Goal: Task Accomplishment & Management: Complete application form

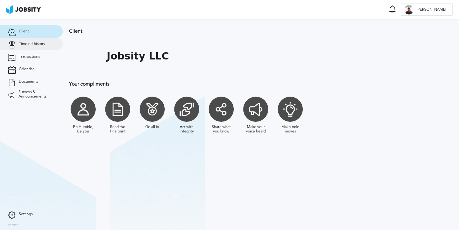
click at [33, 41] on link "Time off history" at bounding box center [31, 44] width 63 height 13
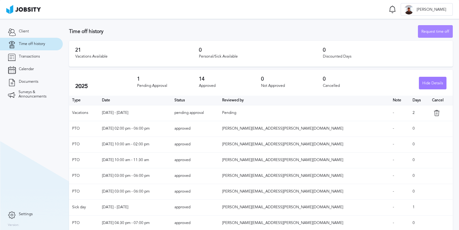
click at [422, 32] on div "Request time off" at bounding box center [436, 31] width 34 height 13
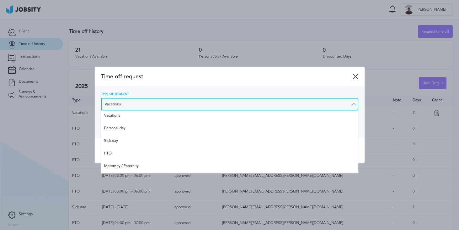
click at [121, 99] on input "Vacations" at bounding box center [229, 104] width 257 height 13
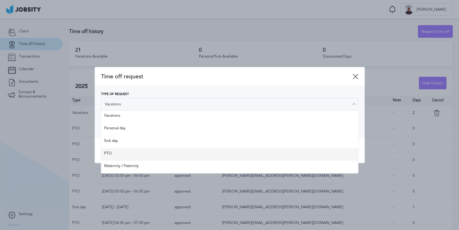
type input "PTO"
click at [115, 150] on div "Time off request Type of Request PTO Vacations Personal day Sick day PTO Matern…" at bounding box center [230, 115] width 270 height 96
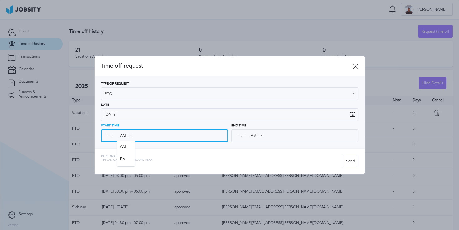
click at [134, 133] on input "AM" at bounding box center [126, 135] width 18 height 11
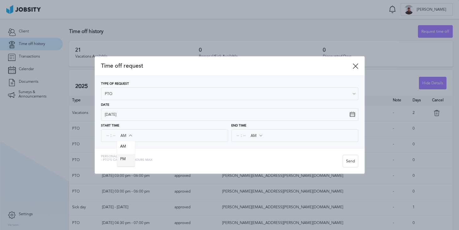
type input "PM"
click at [127, 156] on div "Time off request Type of Request PTO Vacations Personal day Sick day PTO Matern…" at bounding box center [230, 114] width 270 height 117
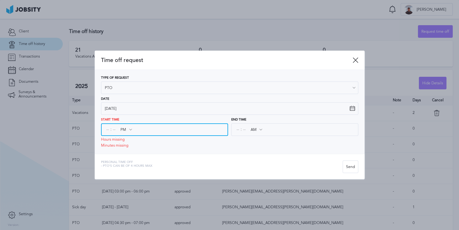
click at [107, 130] on input at bounding box center [108, 129] width 6 height 11
type input "03"
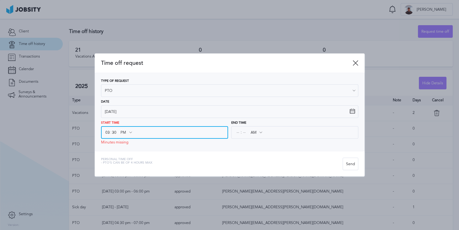
type input "30"
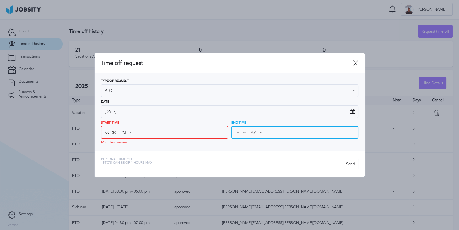
click at [245, 132] on input at bounding box center [245, 132] width 6 height 11
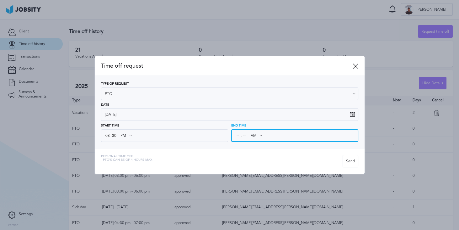
click at [238, 136] on div "End Time : AM AM PM" at bounding box center [294, 133] width 127 height 18
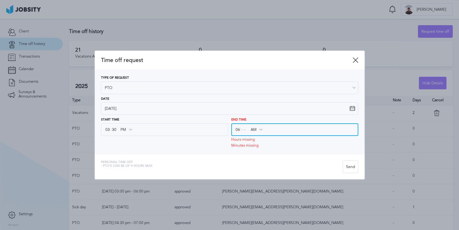
type input "06"
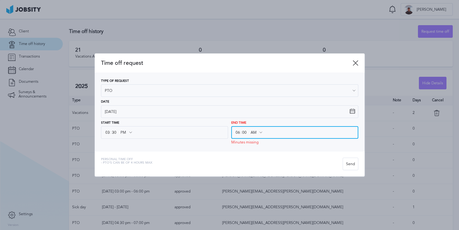
type input "00"
click at [254, 131] on input "AM" at bounding box center [256, 132] width 18 height 11
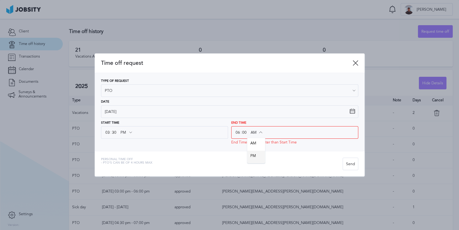
type input "PM"
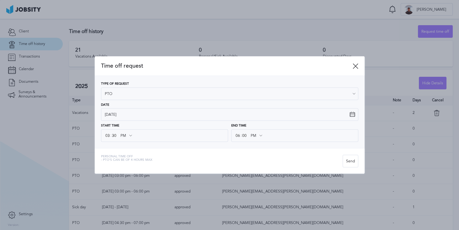
click at [254, 152] on div "Time off request Type of Request PTO Vacations Personal day Sick day PTO Matern…" at bounding box center [230, 114] width 270 height 117
click at [358, 169] on div "Personal Time Off - PTO's can be of 4 hours [PERSON_NAME]" at bounding box center [230, 160] width 270 height 25
click at [349, 164] on div "Send" at bounding box center [350, 161] width 15 height 13
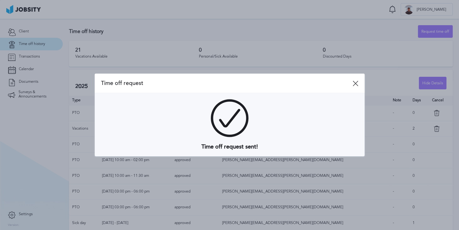
click at [109, 165] on div at bounding box center [229, 115] width 459 height 230
